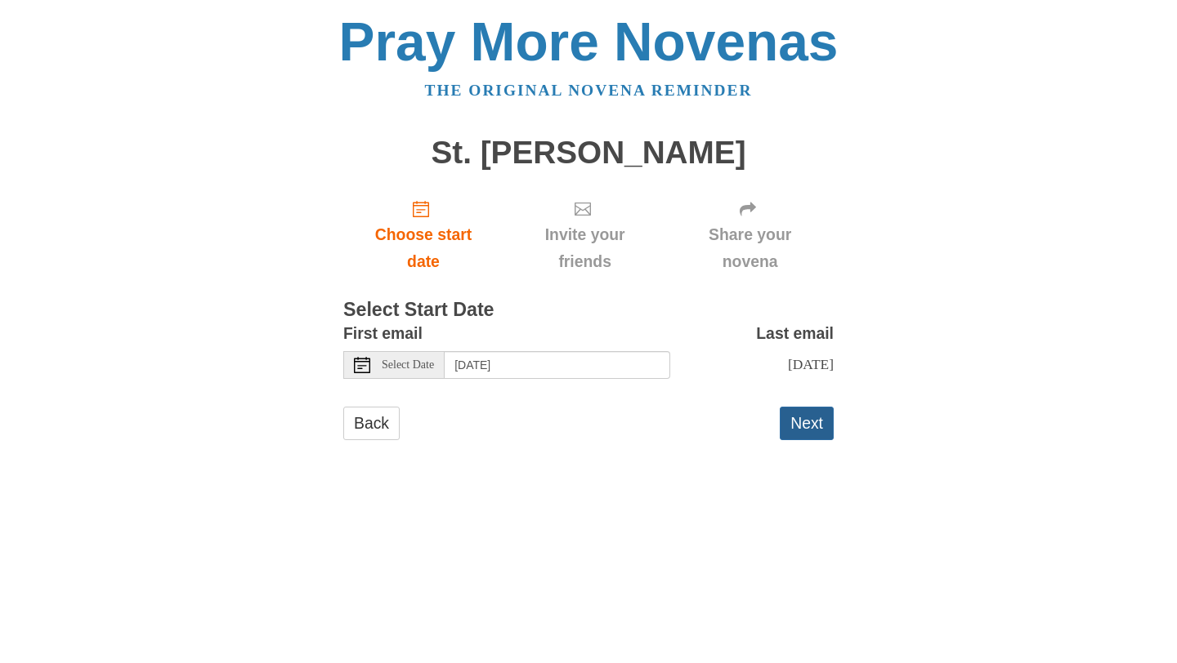
click at [802, 428] on button "Next" at bounding box center [806, 423] width 54 height 33
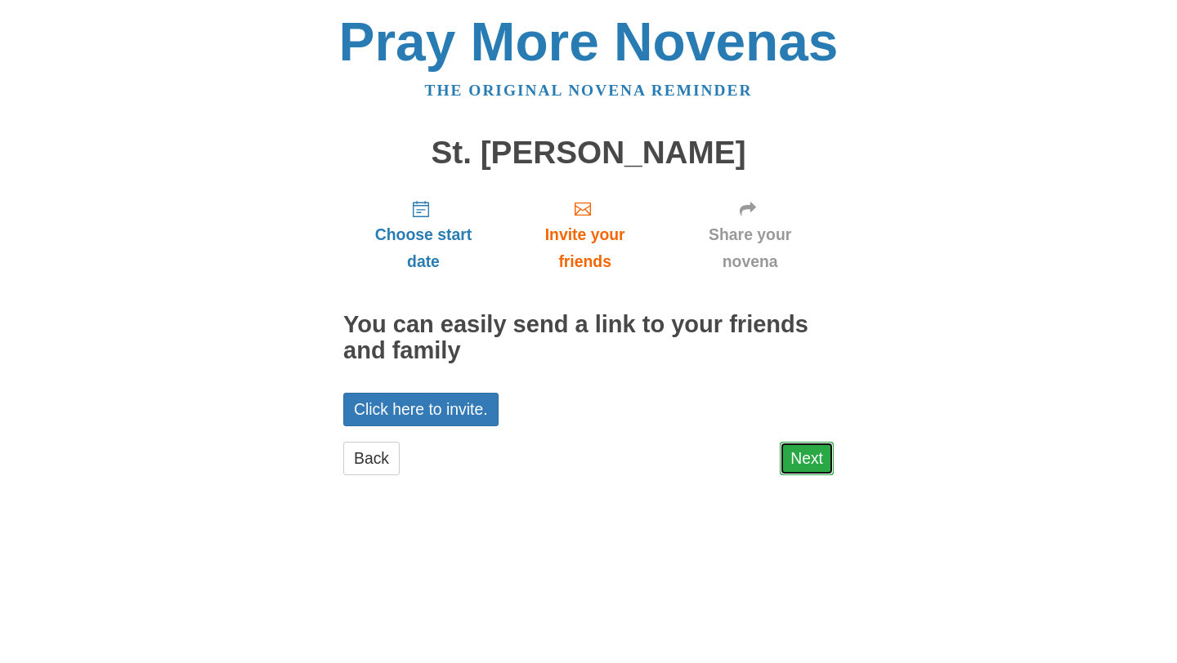
click at [815, 462] on link "Next" at bounding box center [806, 458] width 54 height 33
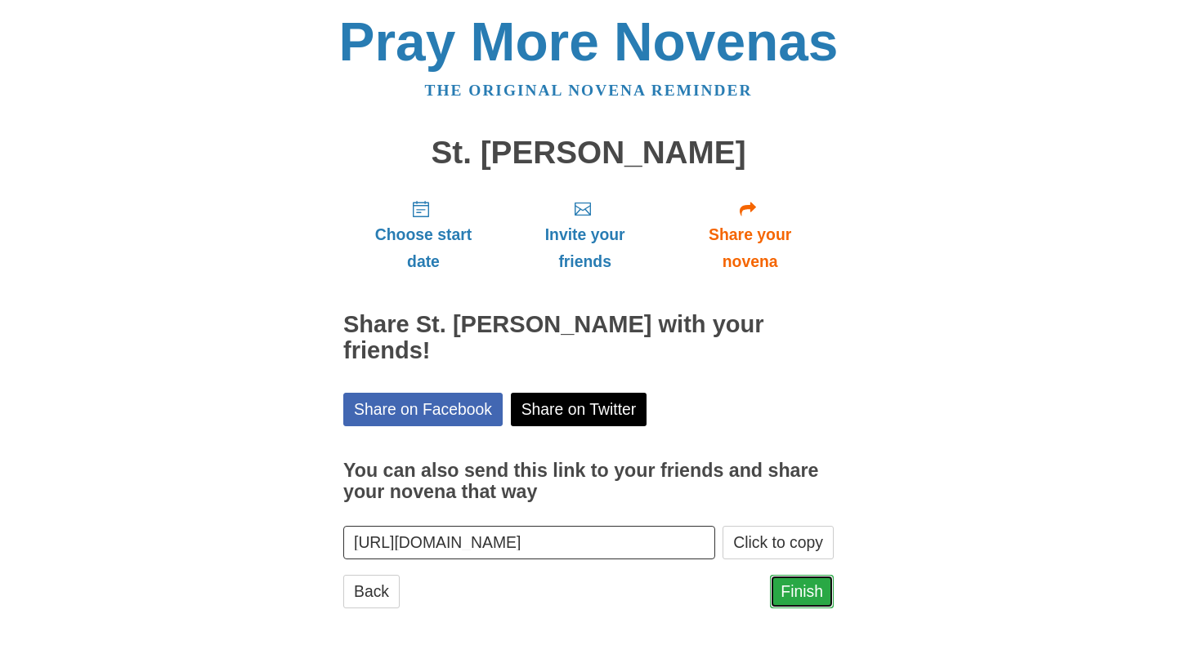
click at [802, 575] on link "Finish" at bounding box center [802, 591] width 64 height 33
